Goal: Task Accomplishment & Management: Use online tool/utility

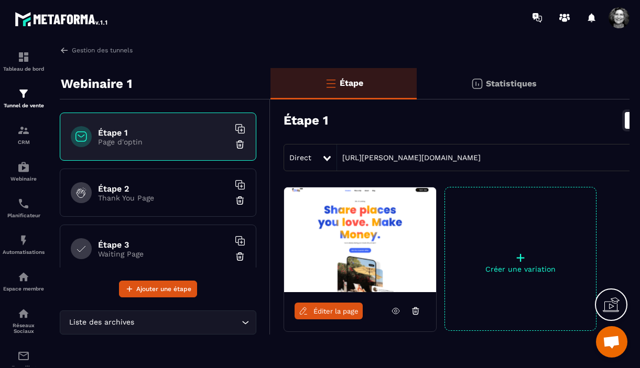
scroll to position [10940, 0]
click at [146, 245] on h6 "Étape 3" at bounding box center [163, 245] width 131 height 10
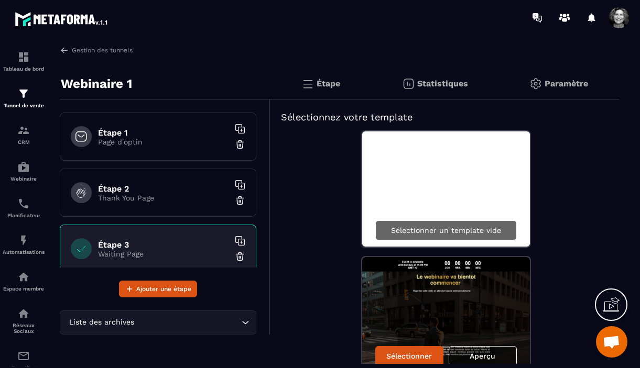
click at [450, 227] on p "Sélectionner un template vide" at bounding box center [446, 230] width 110 height 8
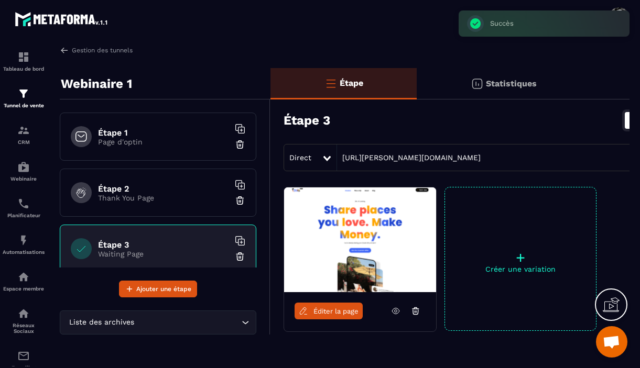
click at [341, 310] on span "Éditer la page" at bounding box center [335, 312] width 45 height 8
